Goal: Transaction & Acquisition: Purchase product/service

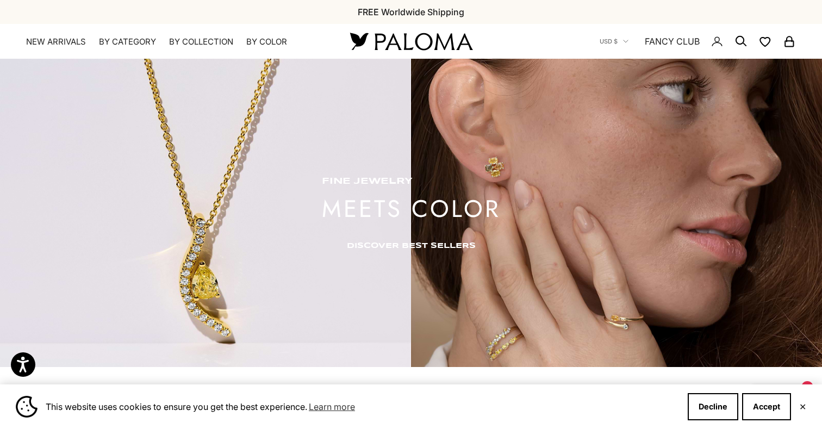
click at [363, 243] on link "DISCOVER BEST SELLERS" at bounding box center [411, 245] width 129 height 9
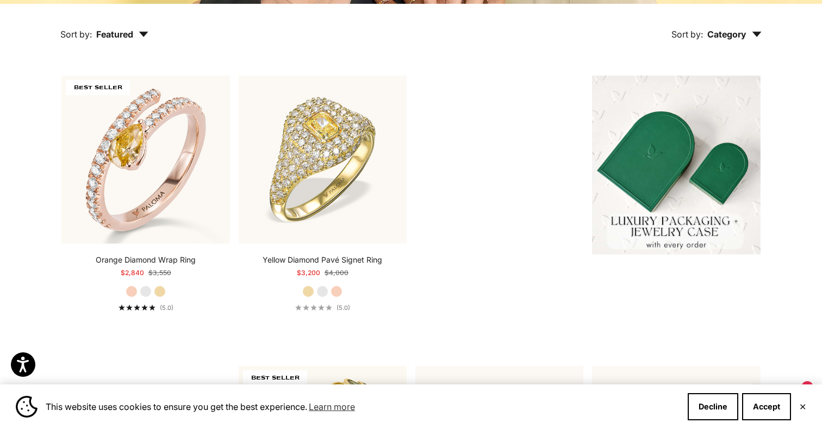
scroll to position [277, 0]
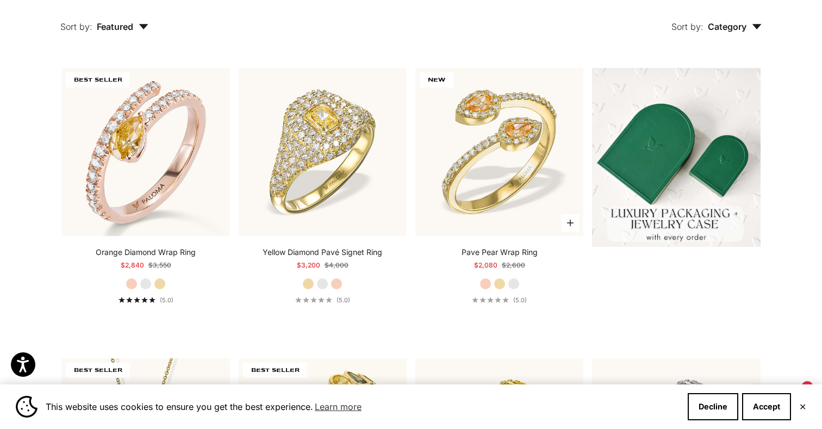
click at [500, 281] on label "Yellow Gold" at bounding box center [500, 284] width 12 height 12
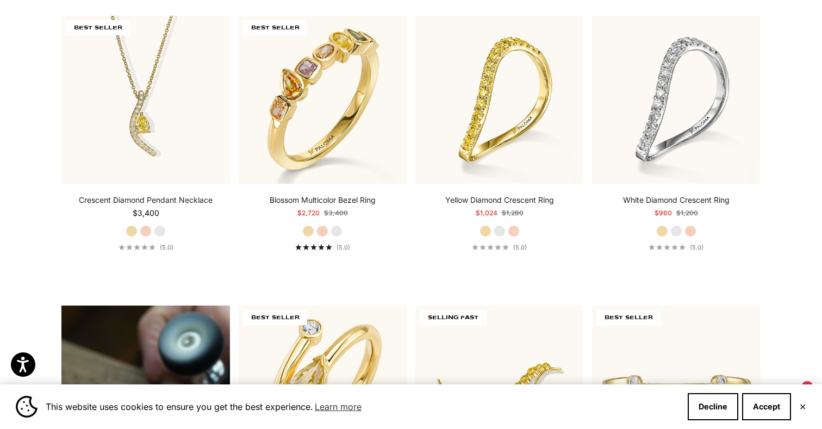
scroll to position [625, 0]
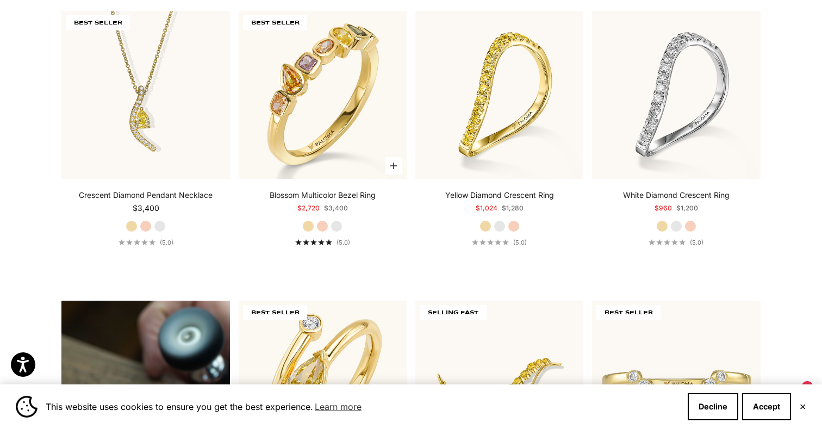
click at [324, 223] on label "Rose Gold" at bounding box center [322, 226] width 12 height 12
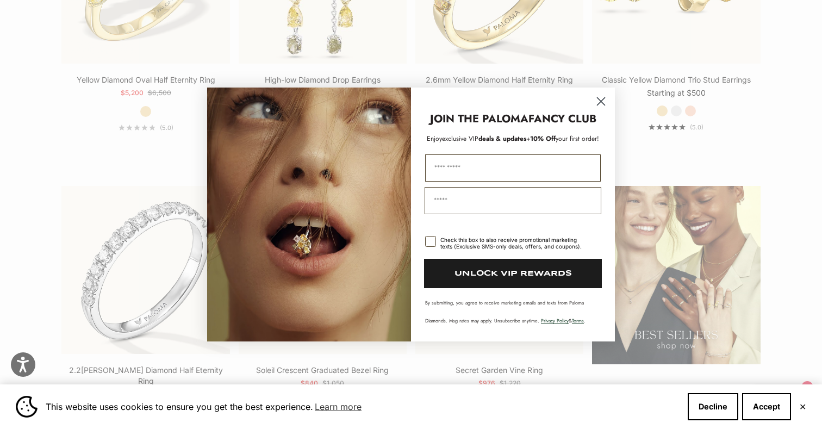
scroll to position [1317, 0]
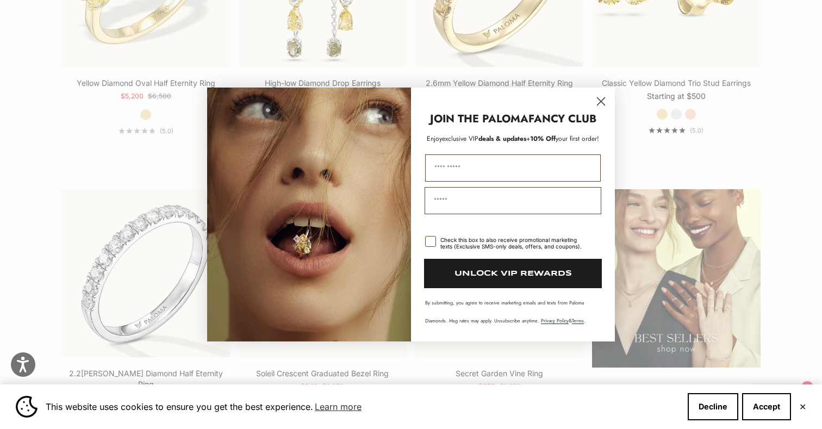
click at [605, 98] on icon "Close dialog" at bounding box center [601, 101] width 19 height 19
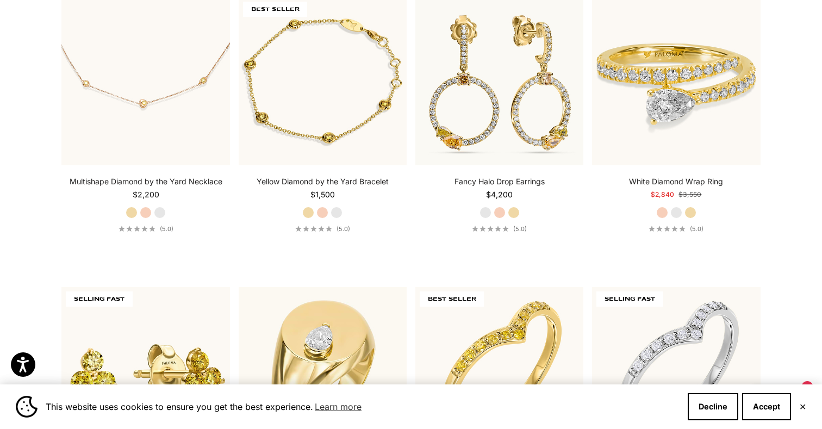
scroll to position [2980, 0]
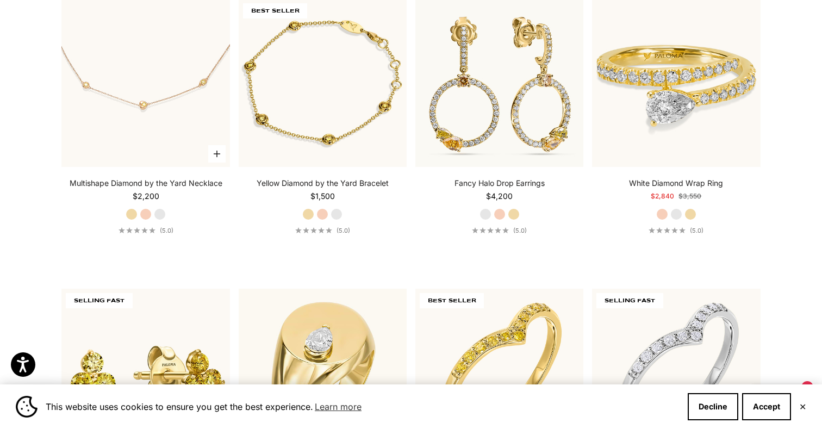
click at [142, 208] on label "Rose Gold" at bounding box center [146, 214] width 12 height 12
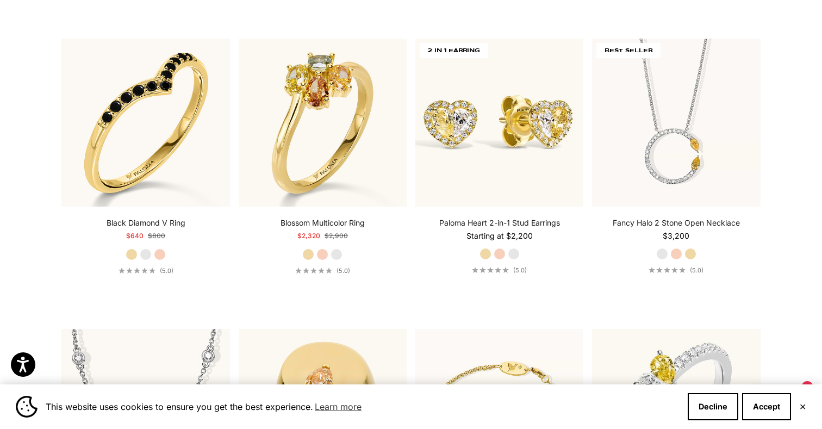
scroll to position [3521, 0]
click at [678, 247] on label "Rose Gold" at bounding box center [676, 253] width 12 height 12
click at [695, 247] on label "Yellow Gold" at bounding box center [691, 253] width 12 height 12
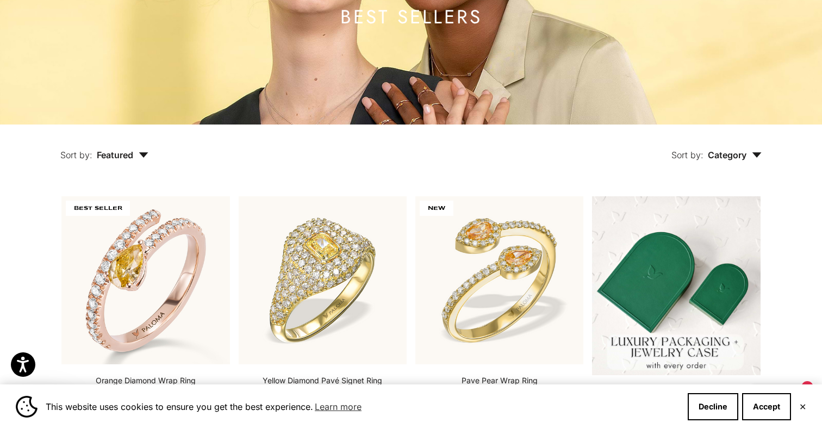
scroll to position [0, 0]
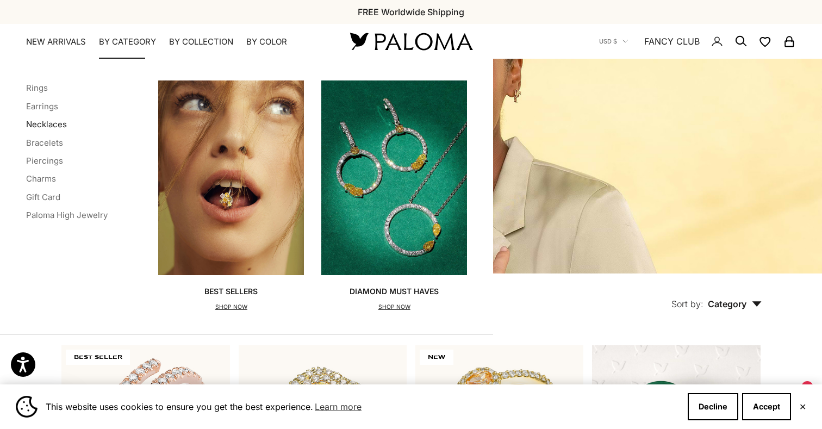
click at [57, 122] on link "Necklaces" at bounding box center [46, 124] width 41 height 10
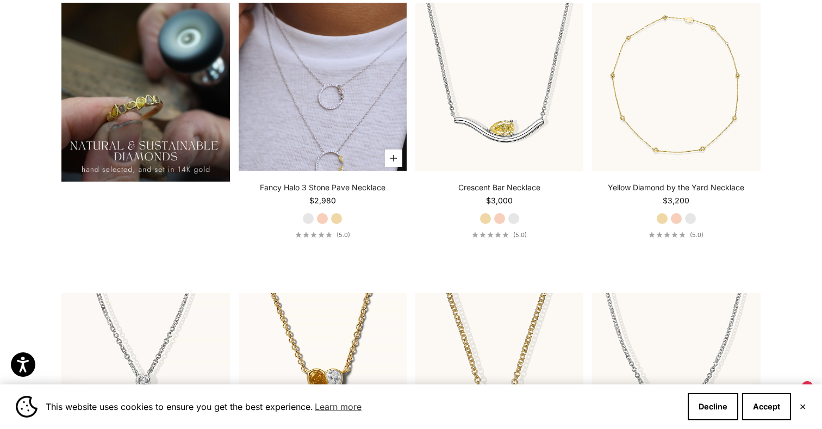
scroll to position [893, 0]
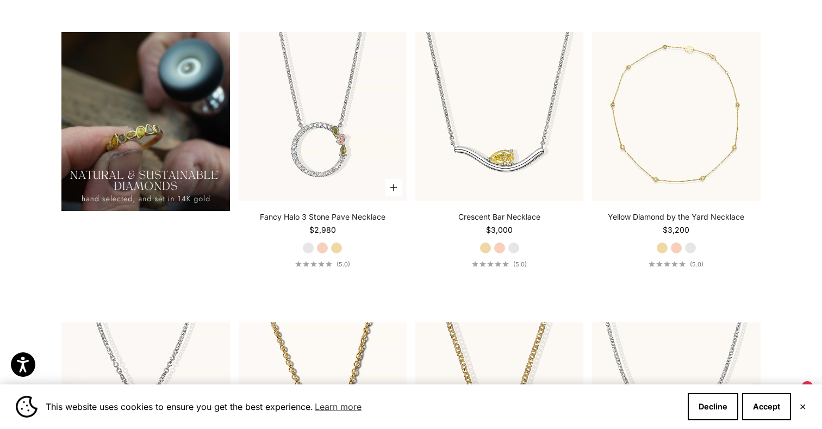
click at [321, 248] on label "Rose Gold" at bounding box center [322, 248] width 12 height 12
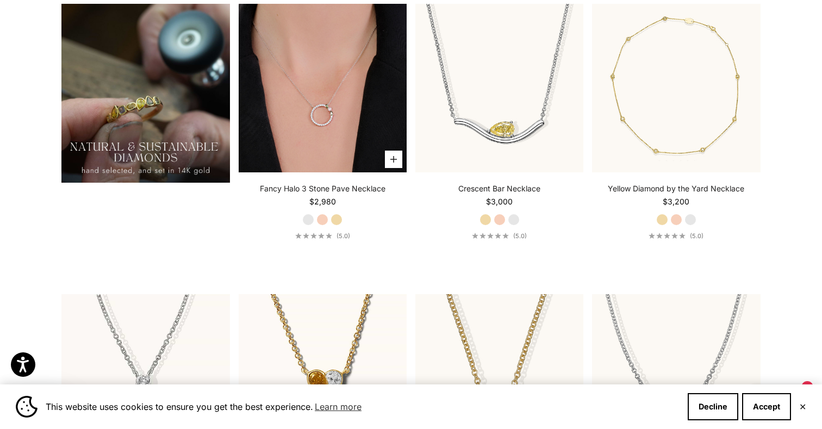
scroll to position [906, 0]
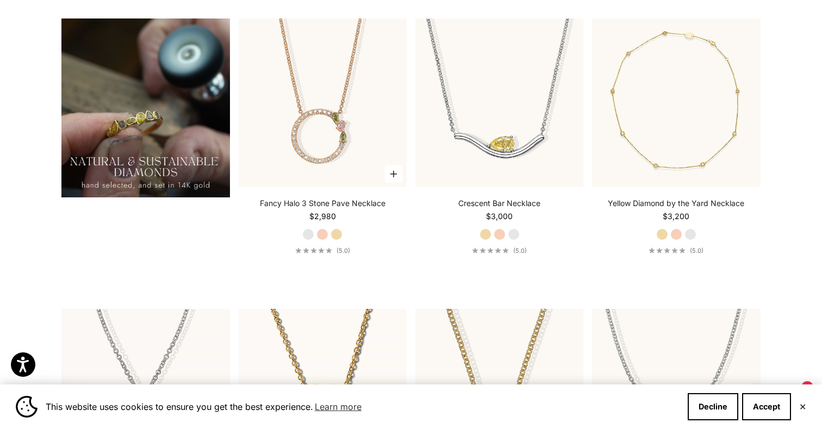
click at [337, 228] on label "Yellow Gold" at bounding box center [337, 234] width 12 height 12
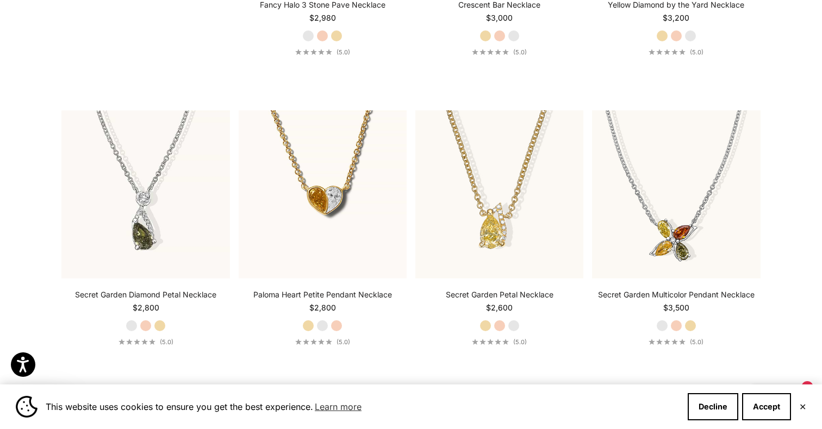
scroll to position [1108, 0]
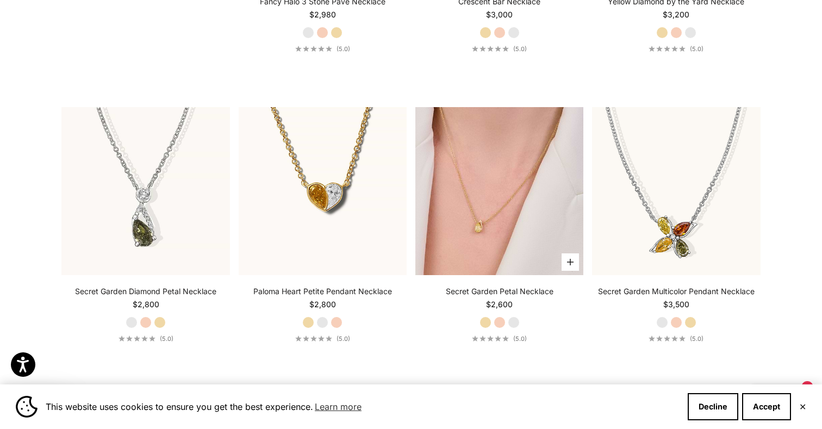
click at [464, 207] on img at bounding box center [499, 191] width 168 height 168
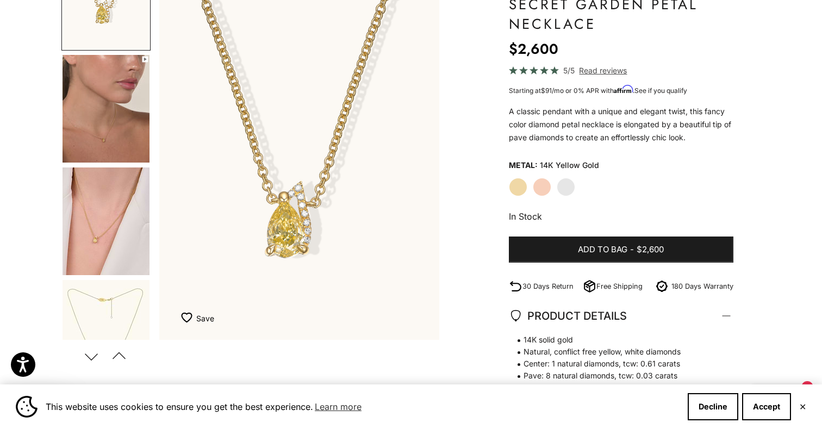
scroll to position [56, 0]
click at [104, 123] on img "Go to item 4" at bounding box center [106, 107] width 87 height 108
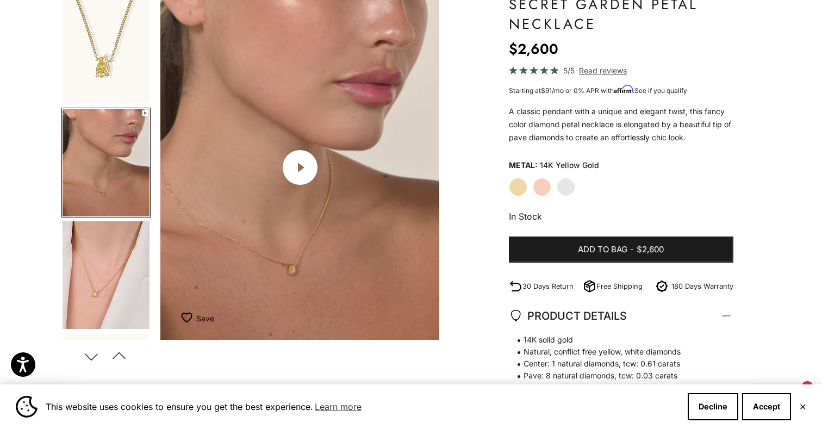
scroll to position [0, 293]
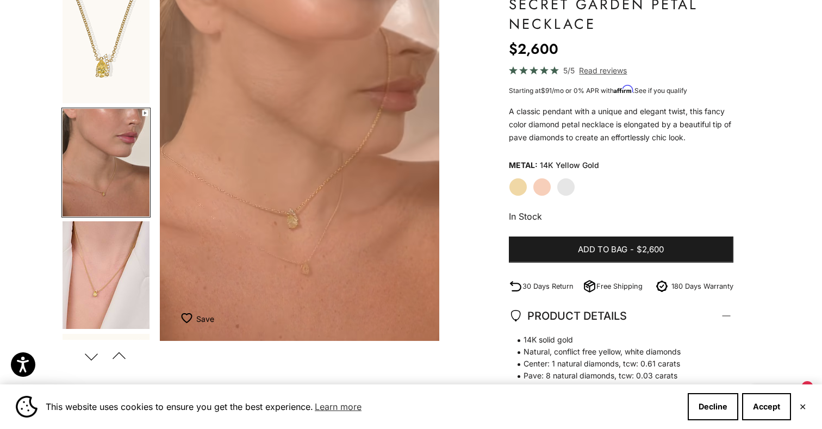
click at [112, 264] on img "Go to item 5" at bounding box center [106, 275] width 87 height 108
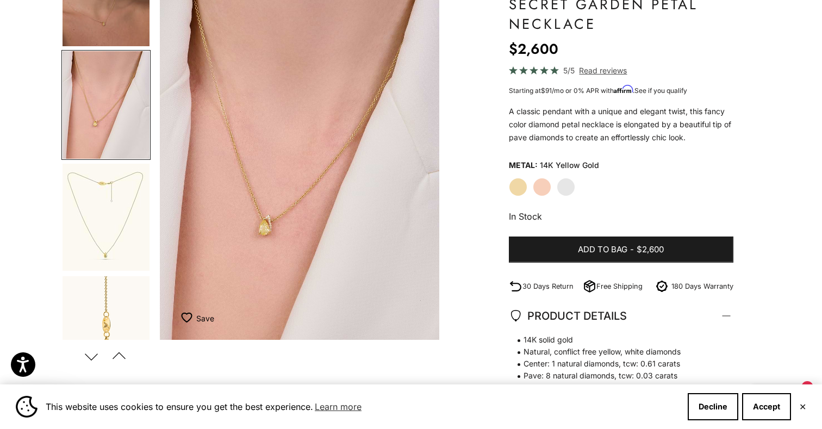
scroll to position [175, 0]
click at [117, 208] on img "Go to item 6" at bounding box center [106, 212] width 87 height 107
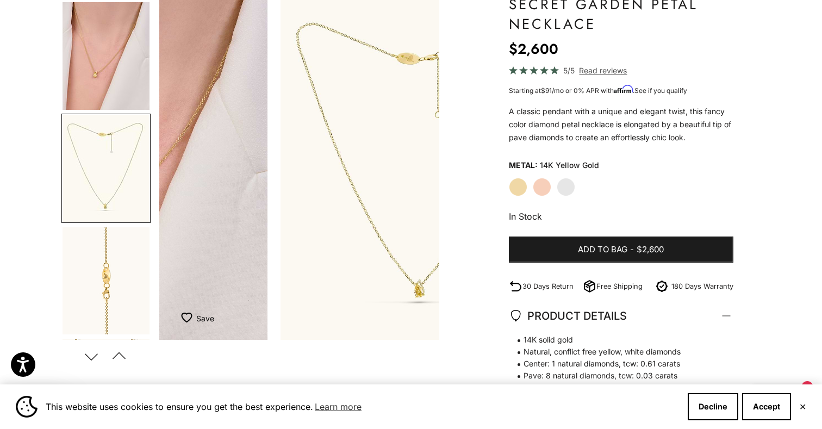
scroll to position [220, 0]
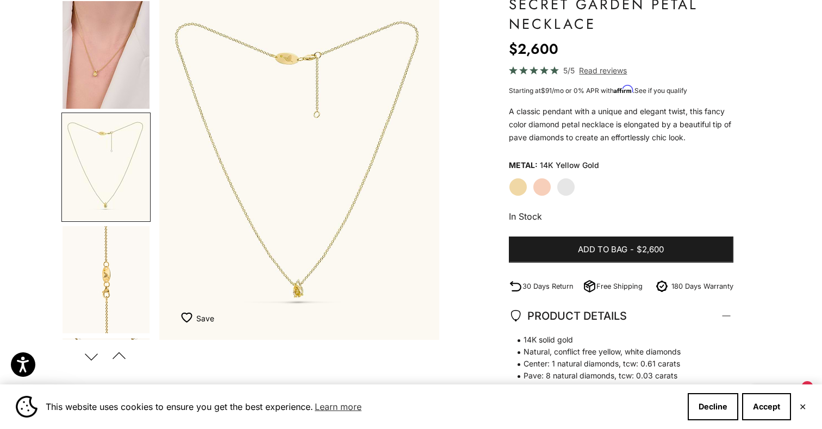
click at [120, 243] on img "Go to item 9" at bounding box center [106, 279] width 87 height 107
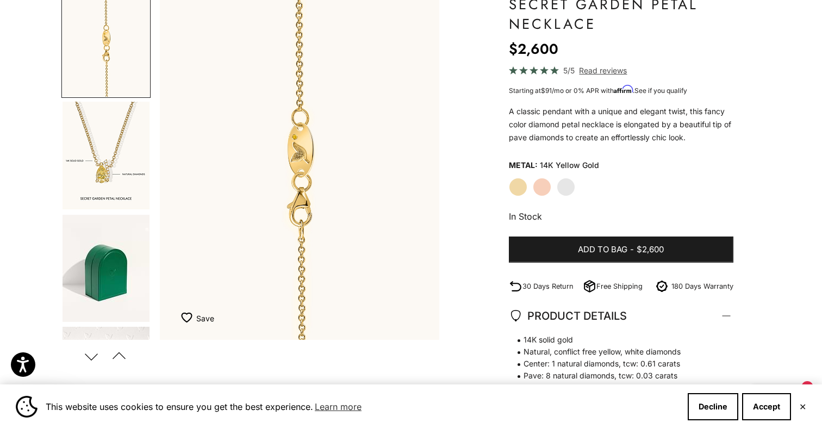
scroll to position [472, 0]
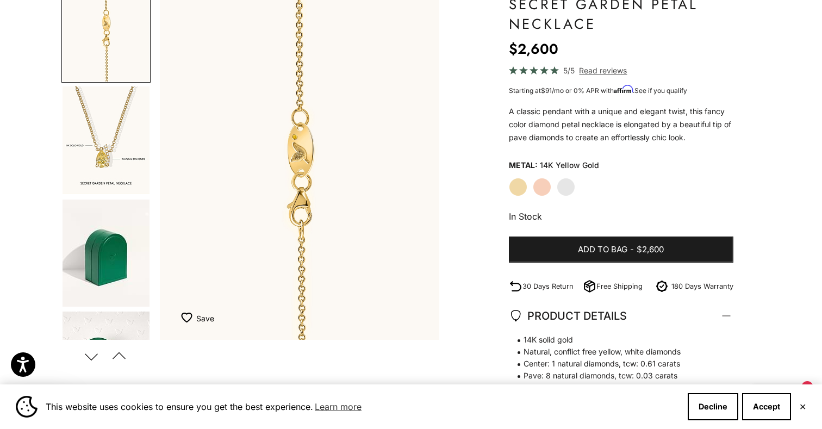
click at [124, 216] on img "Go to item 13" at bounding box center [106, 253] width 87 height 107
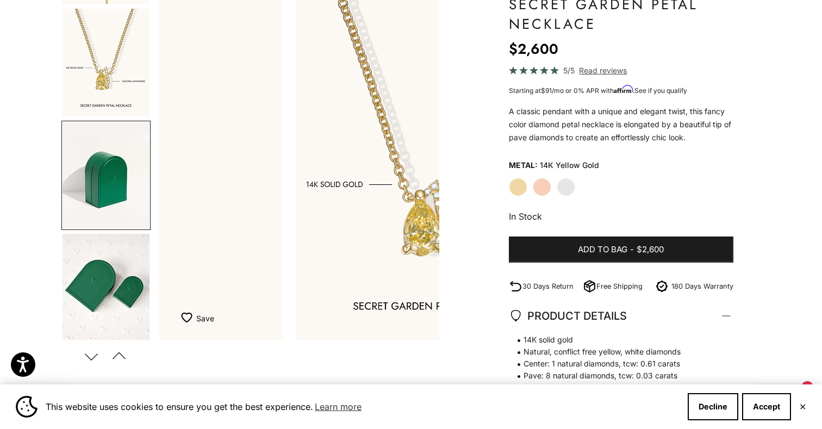
scroll to position [558, 0]
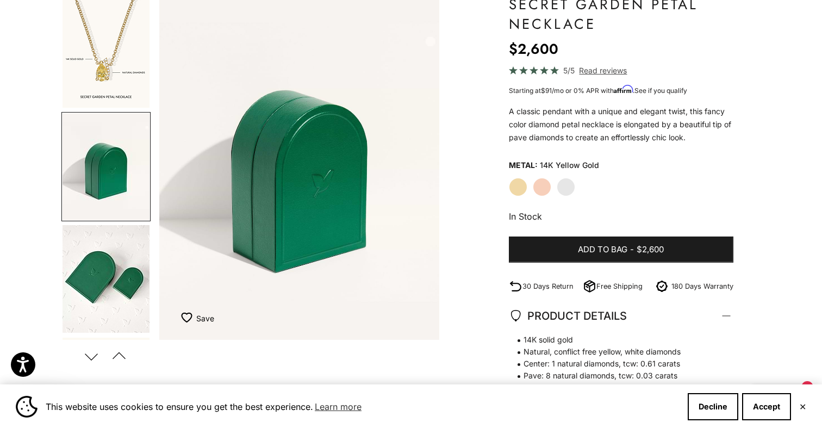
click at [128, 84] on img "Go to item 10" at bounding box center [106, 54] width 87 height 108
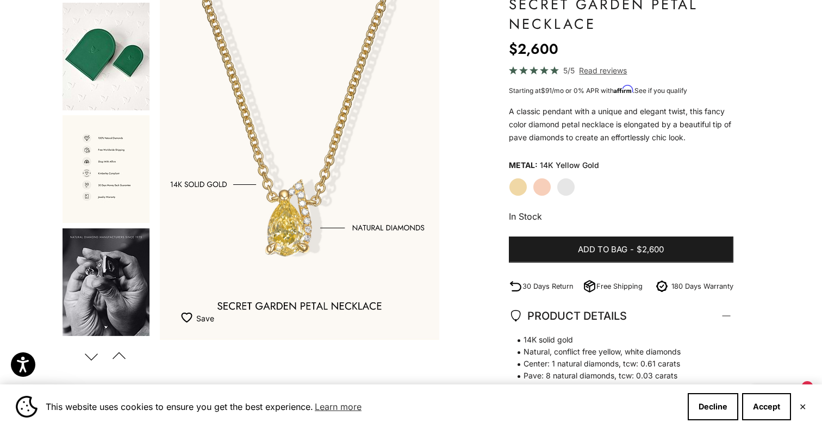
click at [127, 247] on img "Go to item 16" at bounding box center [106, 282] width 87 height 108
